Goal: Find contact information: Find contact information

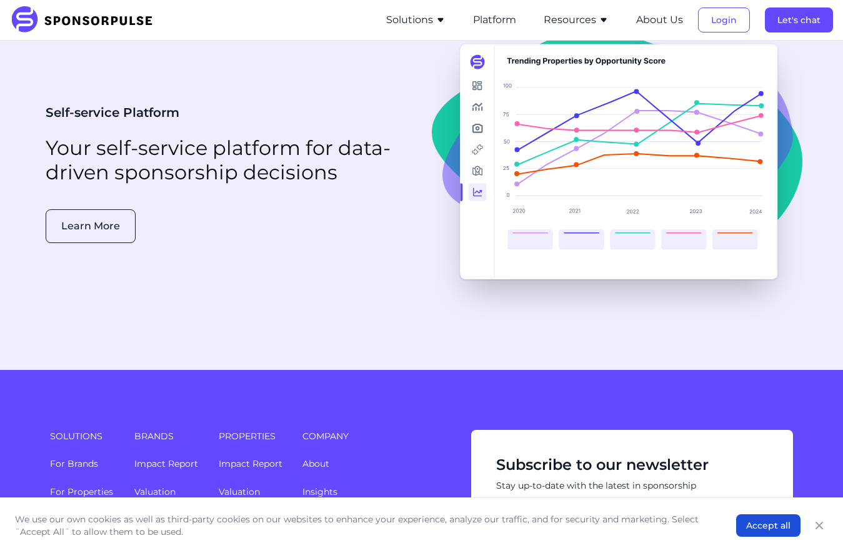
scroll to position [3246, 0]
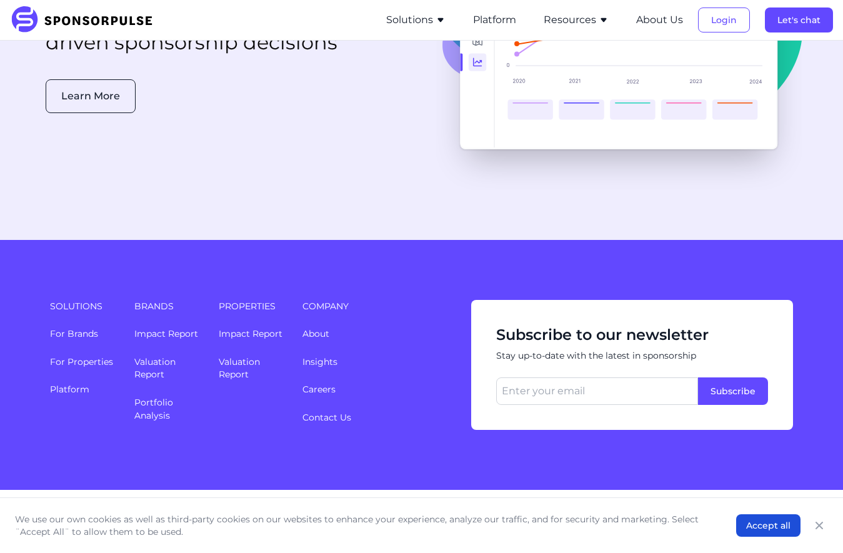
click at [317, 327] on li "About" at bounding box center [379, 333] width 154 height 13
click at [317, 328] on link "About" at bounding box center [315, 333] width 27 height 11
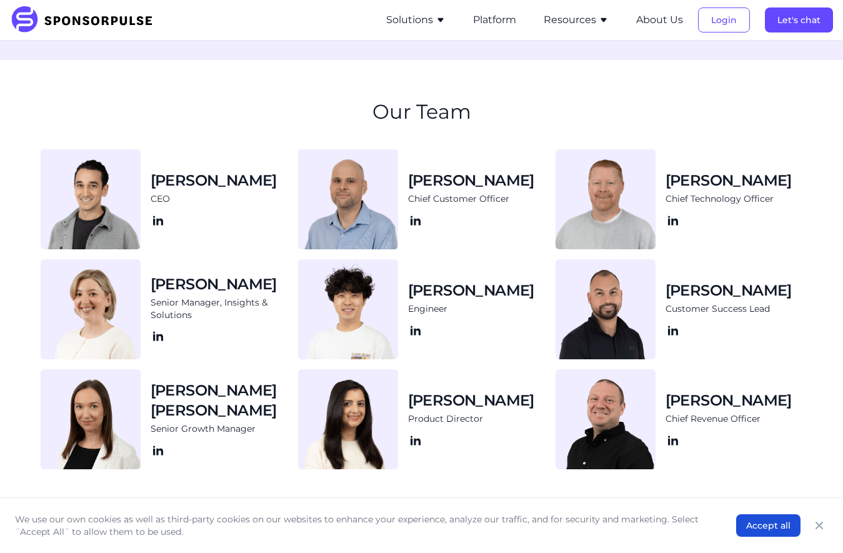
scroll to position [1203, 0]
drag, startPoint x: 667, startPoint y: 181, endPoint x: 770, endPoint y: 182, distance: 103.1
click at [770, 182] on div "[PERSON_NAME] Chief Technology Officer" at bounding box center [733, 198] width 137 height 57
copy h3 "[PERSON_NAME]"
click at [525, 107] on div "Our Team" at bounding box center [422, 118] width 762 height 39
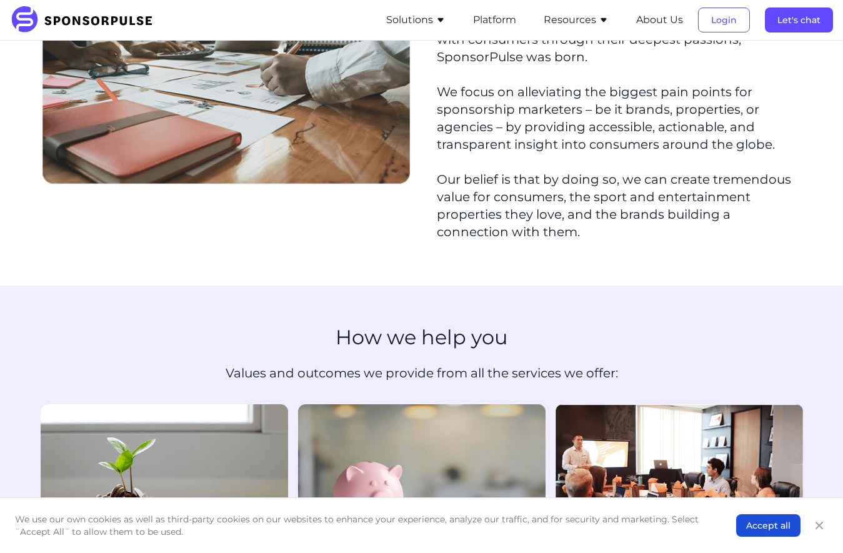
scroll to position [0, 0]
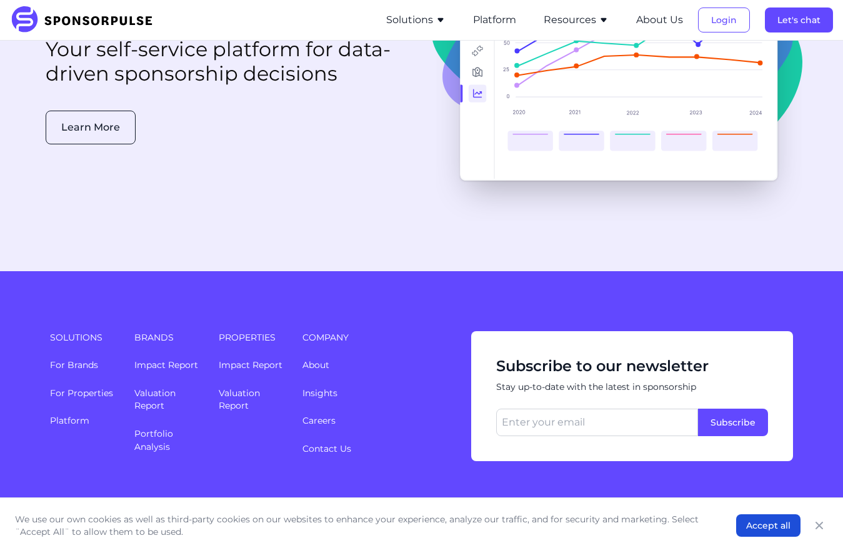
scroll to position [3246, 0]
